Goal: Navigation & Orientation: Understand site structure

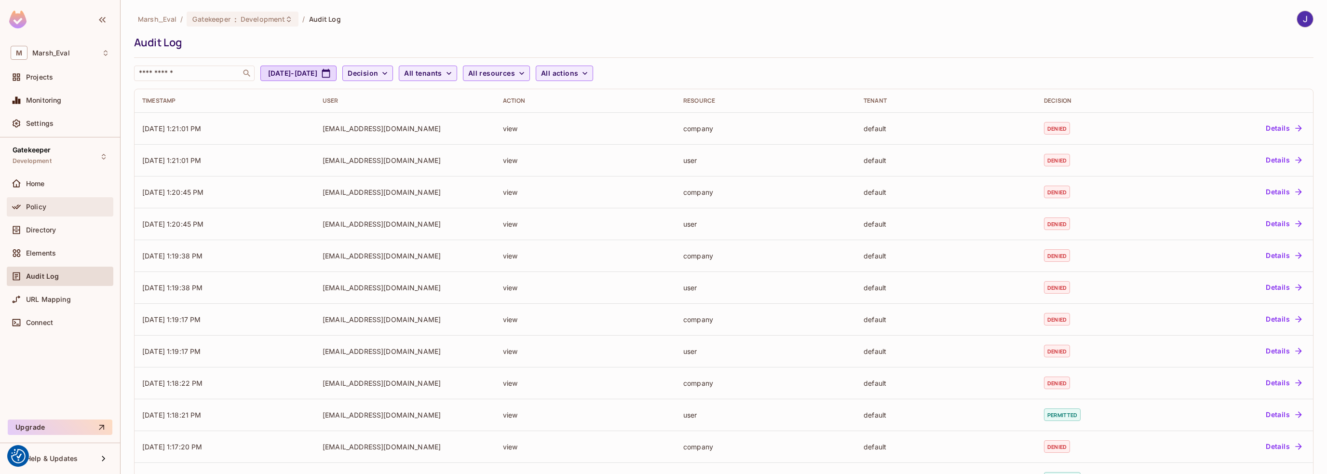
click at [38, 207] on span "Policy" at bounding box center [36, 207] width 20 height 8
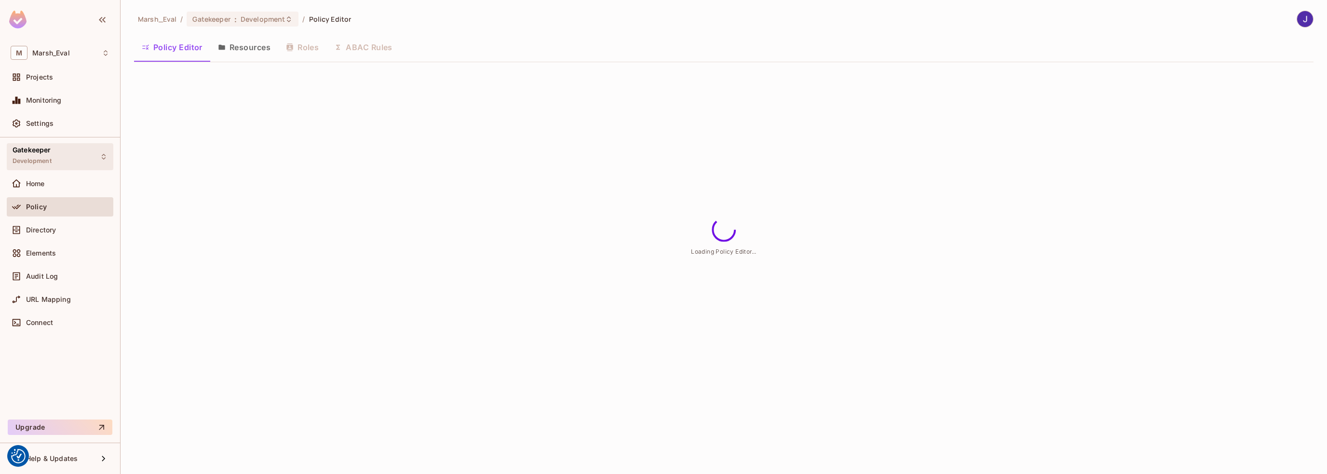
click at [52, 156] on div "Gatekeeper Development" at bounding box center [60, 156] width 107 height 27
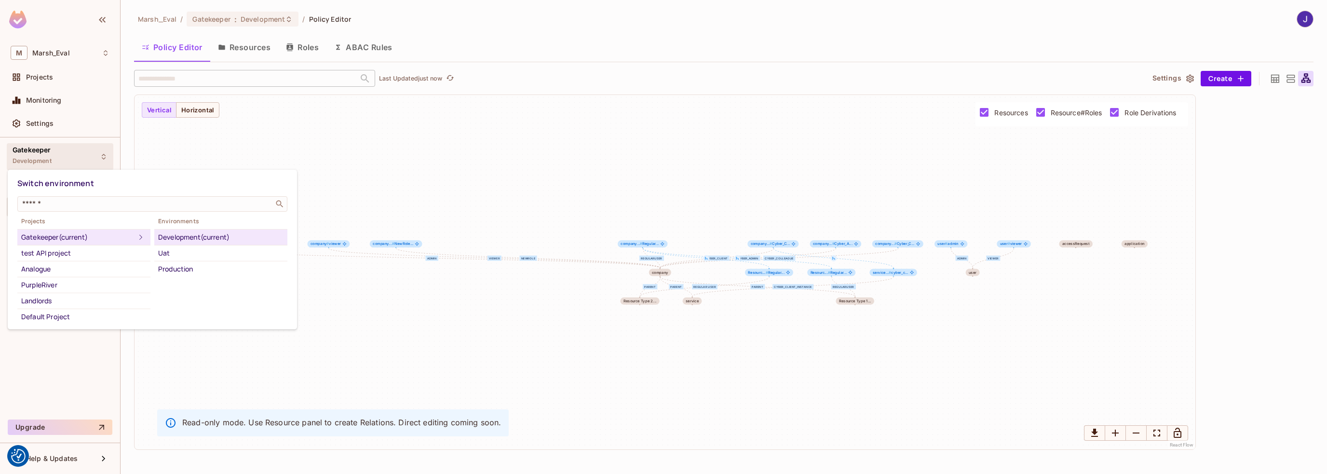
click at [32, 158] on div at bounding box center [663, 237] width 1327 height 474
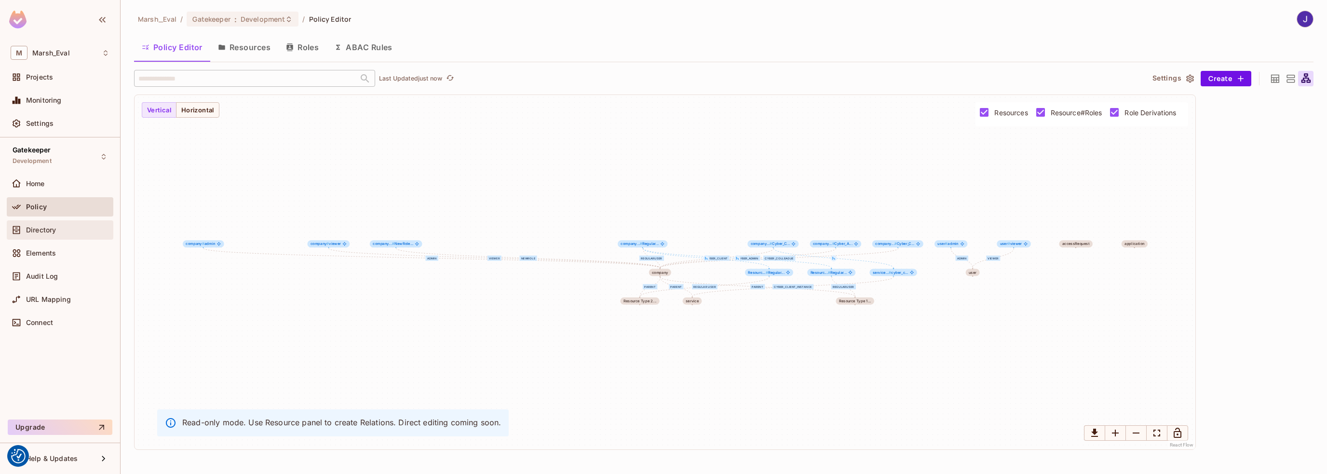
click at [37, 226] on span "Directory" at bounding box center [41, 230] width 30 height 8
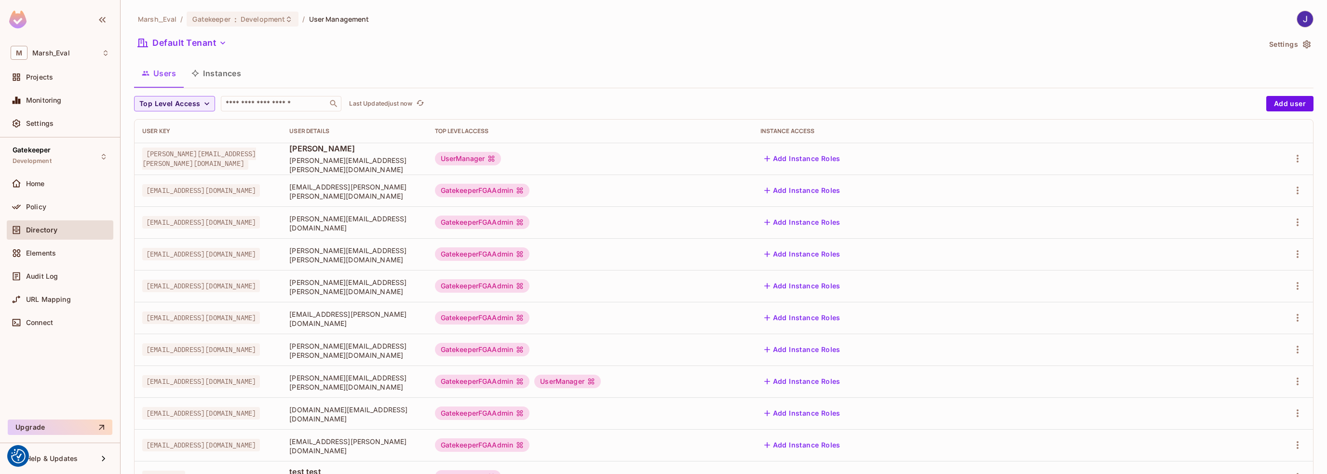
click at [223, 73] on button "Instances" at bounding box center [216, 73] width 65 height 24
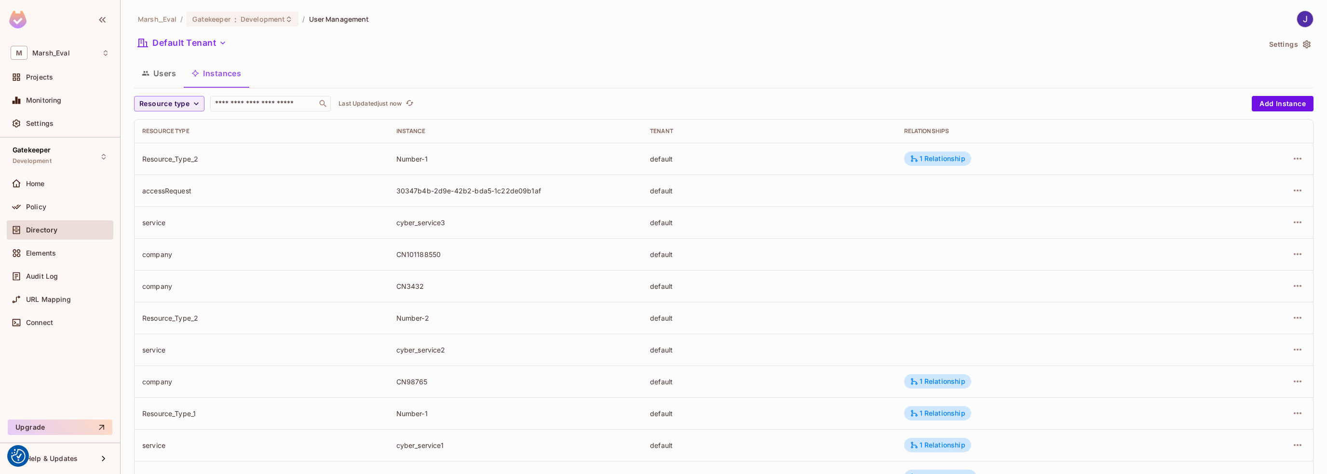
click at [152, 285] on div "company" at bounding box center [261, 286] width 239 height 9
drag, startPoint x: 385, startPoint y: 283, endPoint x: 469, endPoint y: 289, distance: 84.1
click at [469, 289] on tr "company CN3432 default" at bounding box center [724, 286] width 1179 height 32
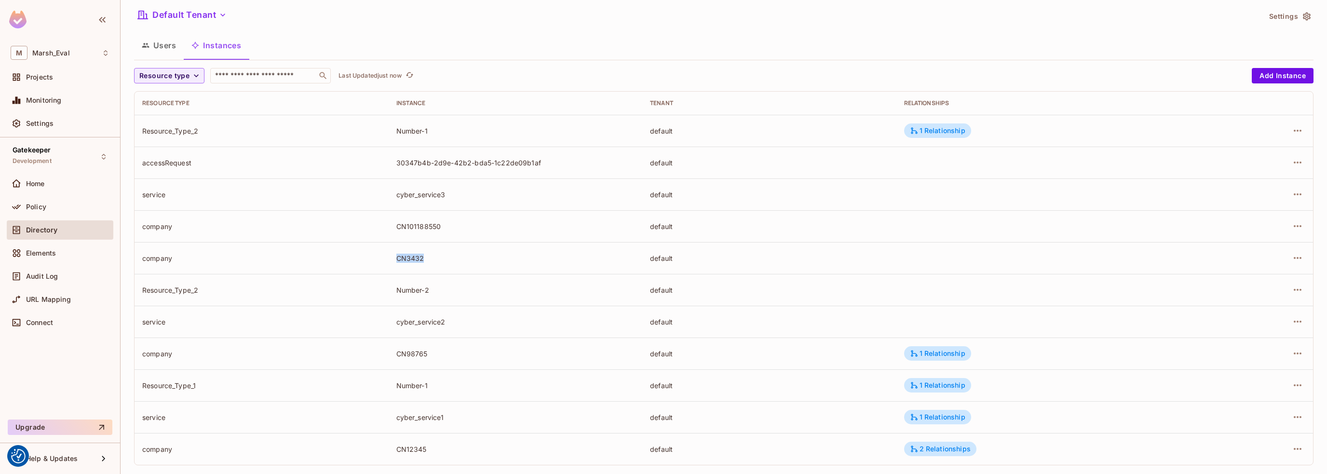
scroll to position [40, 0]
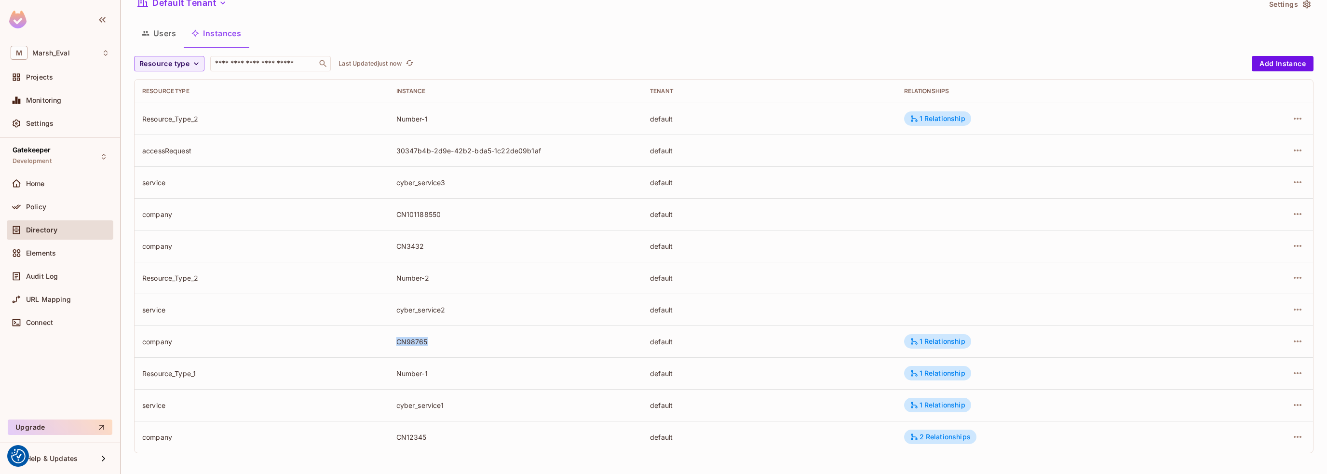
drag, startPoint x: 387, startPoint y: 338, endPoint x: 506, endPoint y: 338, distance: 119.1
click at [506, 338] on tr "company CN98765 default 1 Relationship" at bounding box center [724, 342] width 1179 height 32
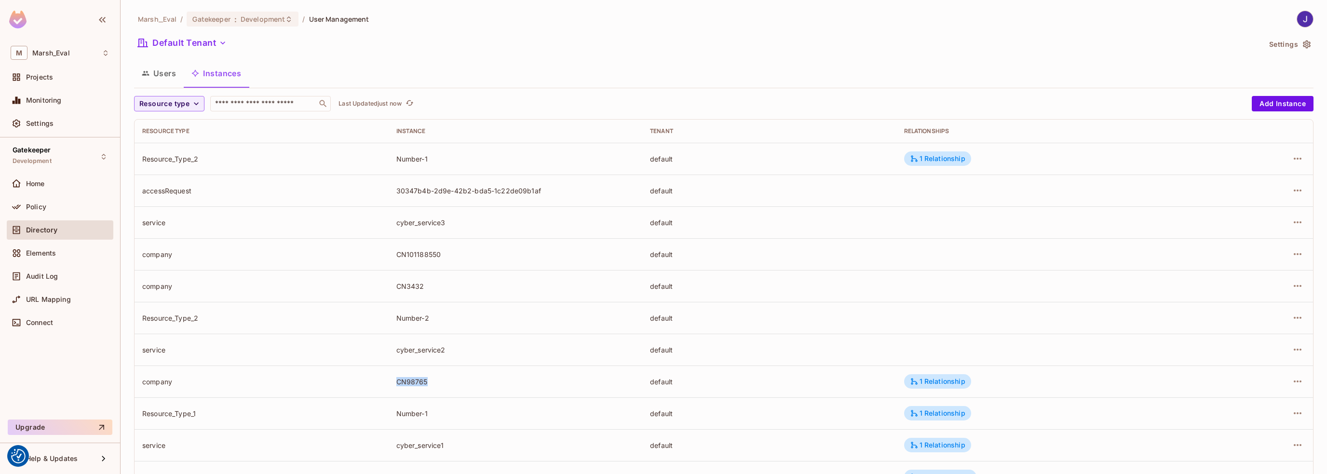
scroll to position [0, 0]
click at [160, 69] on button "Users" at bounding box center [159, 73] width 50 height 24
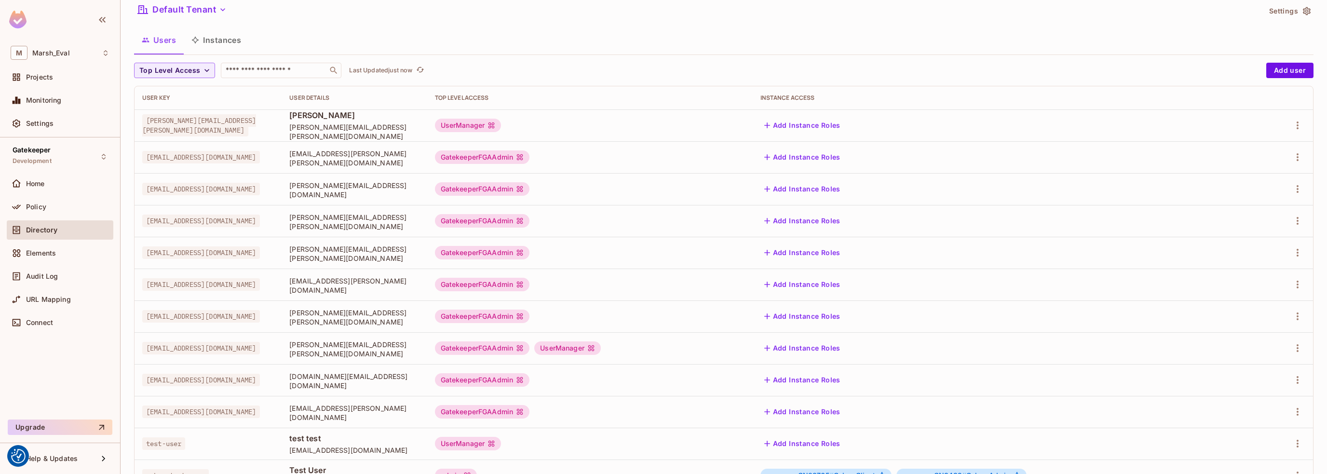
scroll to position [48, 0]
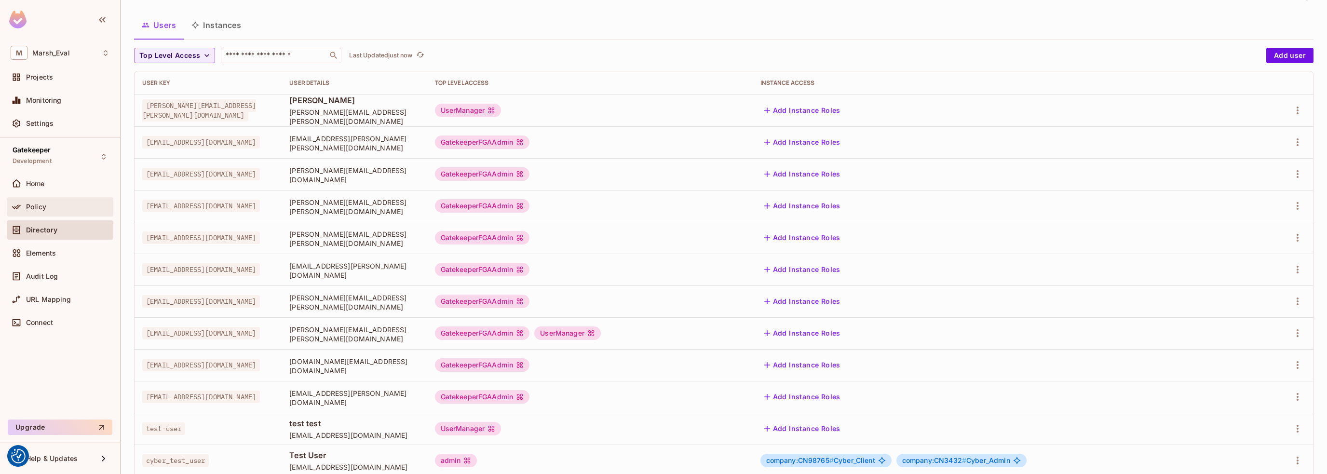
click at [36, 203] on span "Policy" at bounding box center [36, 207] width 20 height 8
